Goal: Information Seeking & Learning: Learn about a topic

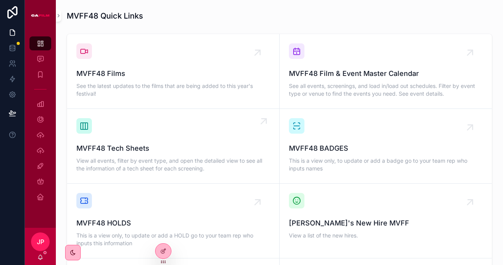
scroll to position [528, 0]
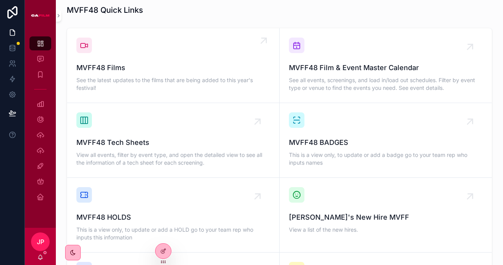
click at [188, 73] on span "MVFF48 Films" at bounding box center [173, 67] width 194 height 11
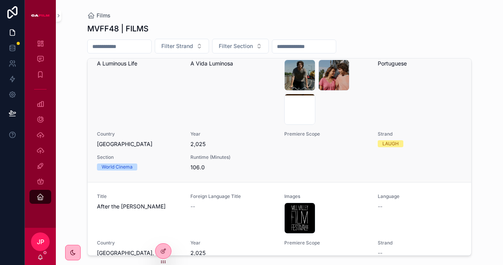
scroll to position [355, 0]
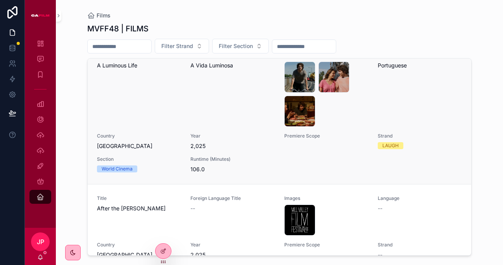
click at [156, 87] on div "Title A Luminous Life" at bounding box center [139, 89] width 84 height 74
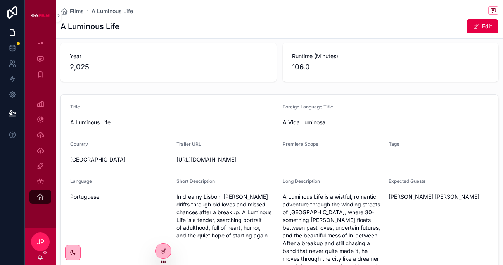
scroll to position [29, 0]
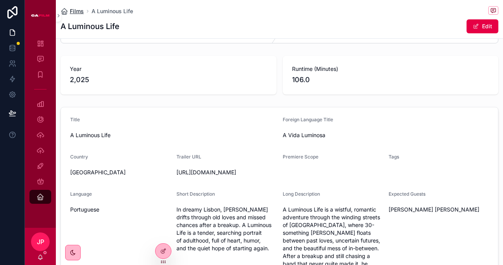
click at [79, 13] on span "Films" at bounding box center [77, 11] width 14 height 8
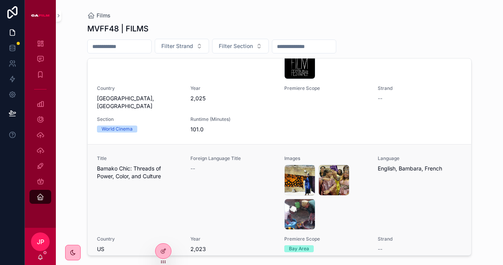
scroll to position [1417, 0]
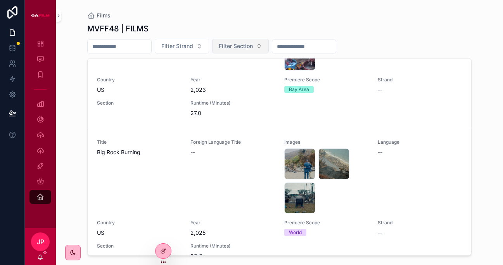
click at [234, 50] on button "Filter Section" at bounding box center [240, 46] width 57 height 15
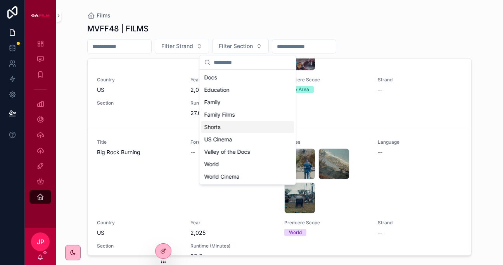
click at [225, 127] on div "Shorts" at bounding box center [247, 127] width 93 height 12
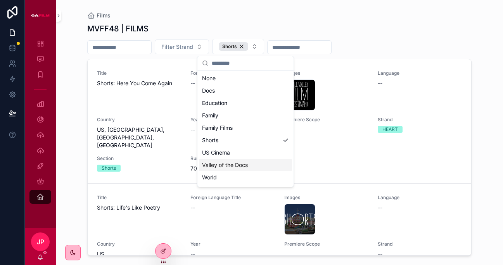
click at [76, 131] on div "Films MVFF48 | FILMS Filter Strand Shorts Title Shorts: Here You Come Again For…" at bounding box center [279, 132] width 447 height 265
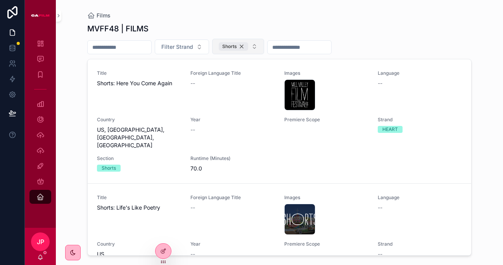
click at [248, 47] on div "Shorts" at bounding box center [233, 46] width 29 height 9
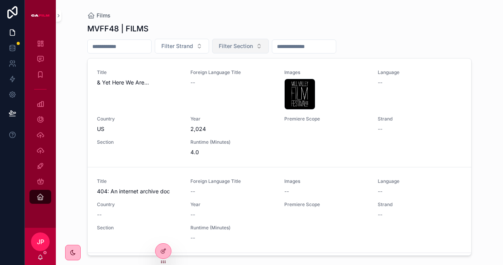
click at [249, 47] on span "Filter Section" at bounding box center [236, 46] width 34 height 8
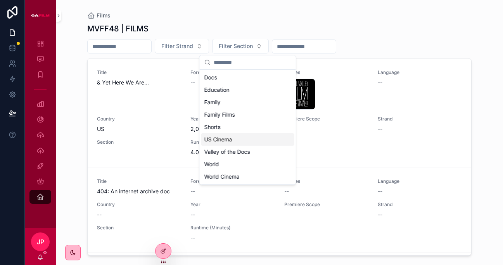
click at [237, 143] on div "US Cinema" at bounding box center [247, 139] width 93 height 12
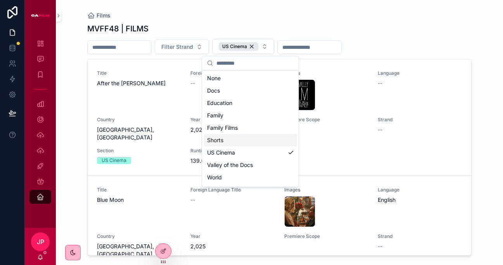
click at [79, 115] on div "Films MVFF48 | FILMS Filter Strand US Cinema Title After the [PERSON_NAME] Fore…" at bounding box center [279, 132] width 447 height 265
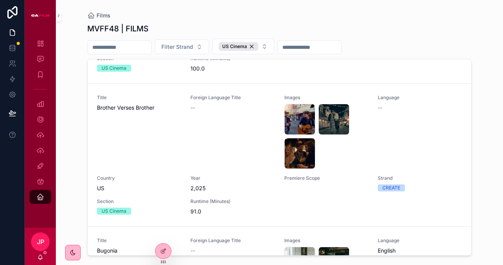
scroll to position [211, 0]
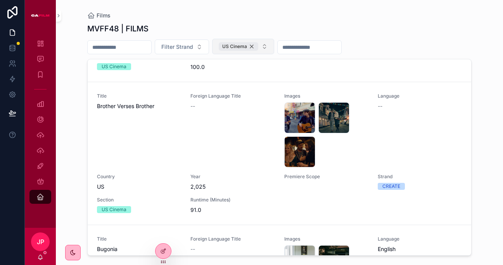
click at [258, 46] on div "US Cinema" at bounding box center [239, 46] width 40 height 9
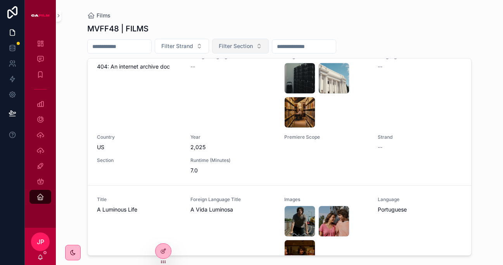
scroll to position [187, 0]
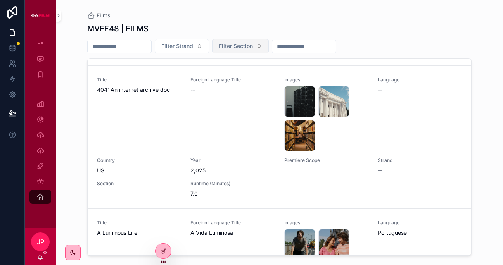
click at [264, 46] on button "Filter Section" at bounding box center [240, 46] width 57 height 15
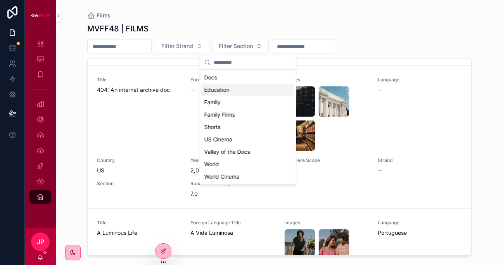
click at [133, 46] on input "scrollable content" at bounding box center [120, 46] width 64 height 11
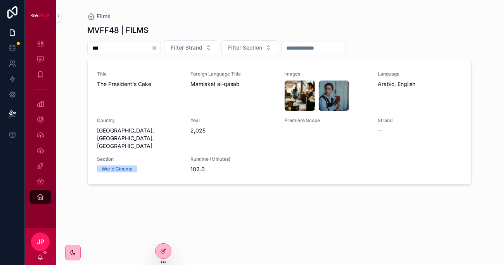
type input "***"
click at [158, 48] on icon "Clear" at bounding box center [154, 48] width 6 height 6
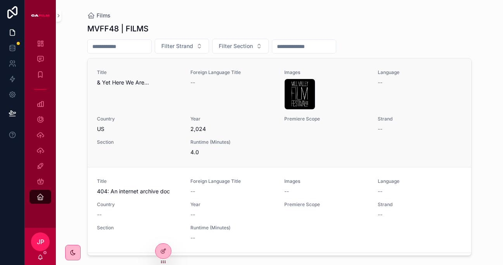
click at [301, 118] on span "Premiere Scope" at bounding box center [326, 119] width 84 height 6
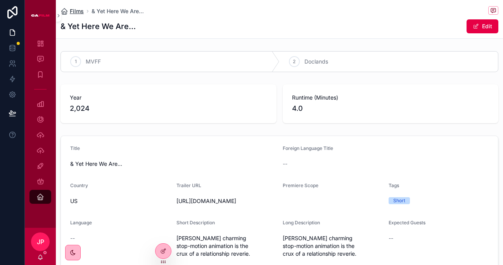
click at [76, 10] on span "Films" at bounding box center [77, 11] width 14 height 8
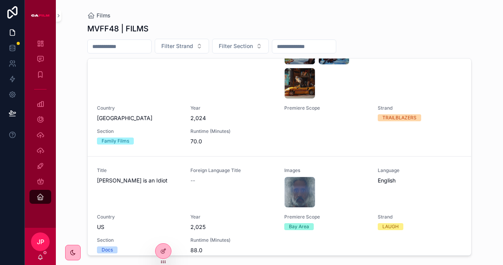
scroll to position [660, 0]
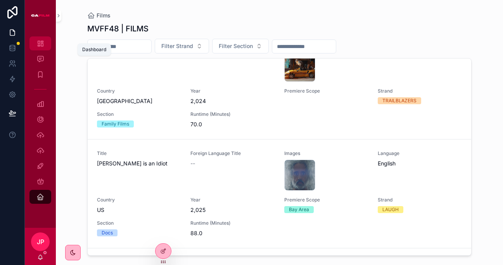
click at [45, 47] on div "Dashboard" at bounding box center [40, 43] width 12 height 12
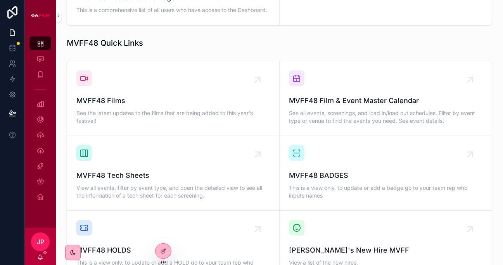
scroll to position [500, 0]
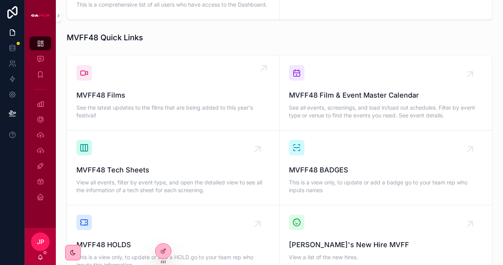
click at [180, 113] on span "See the latest updates to the films that are being added to this year's festiva…" at bounding box center [173, 112] width 194 height 16
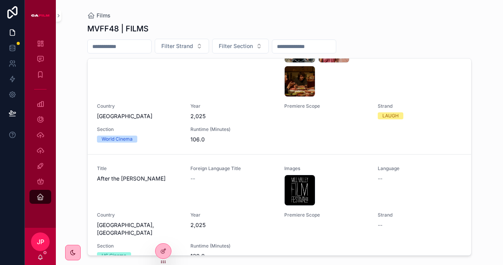
scroll to position [391, 0]
